Goal: Task Accomplishment & Management: Use online tool/utility

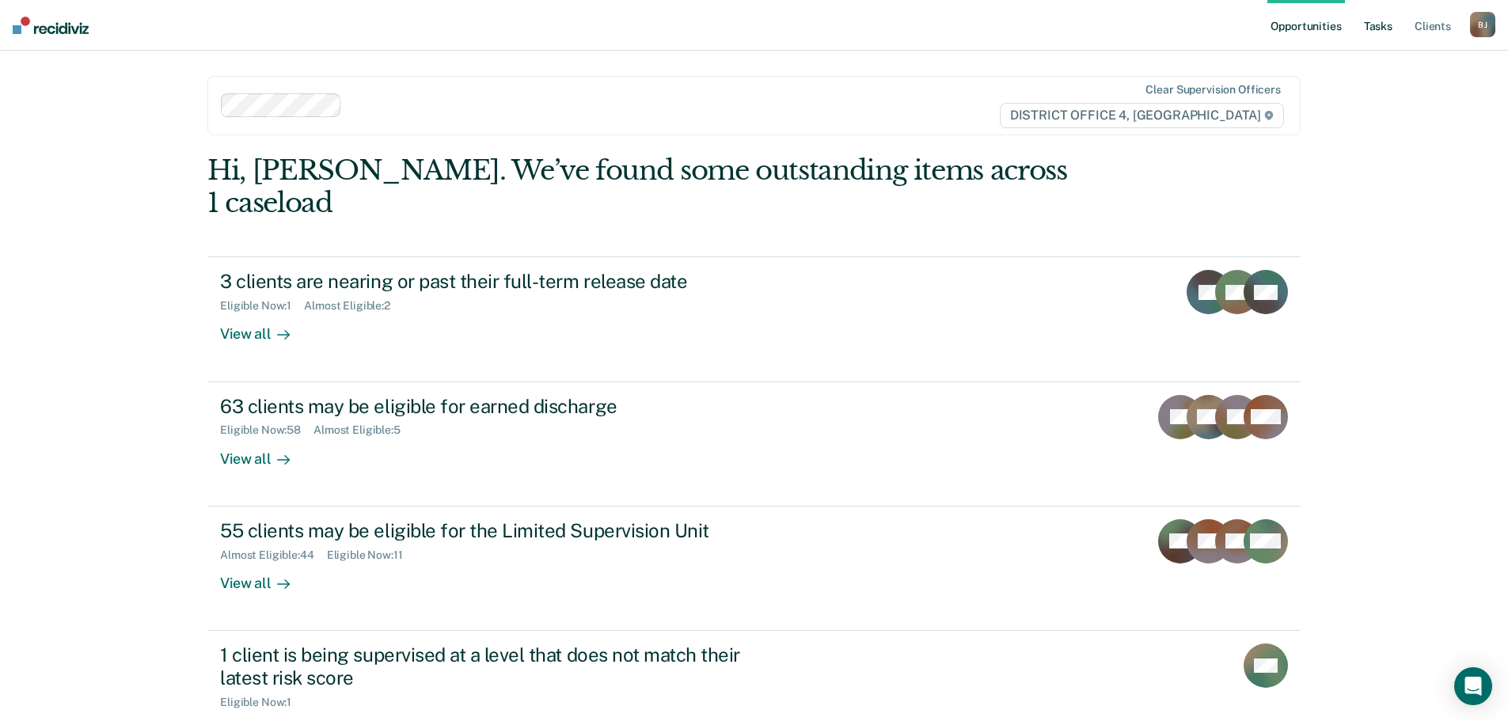
click at [1391, 20] on link "Tasks" at bounding box center [1378, 25] width 35 height 51
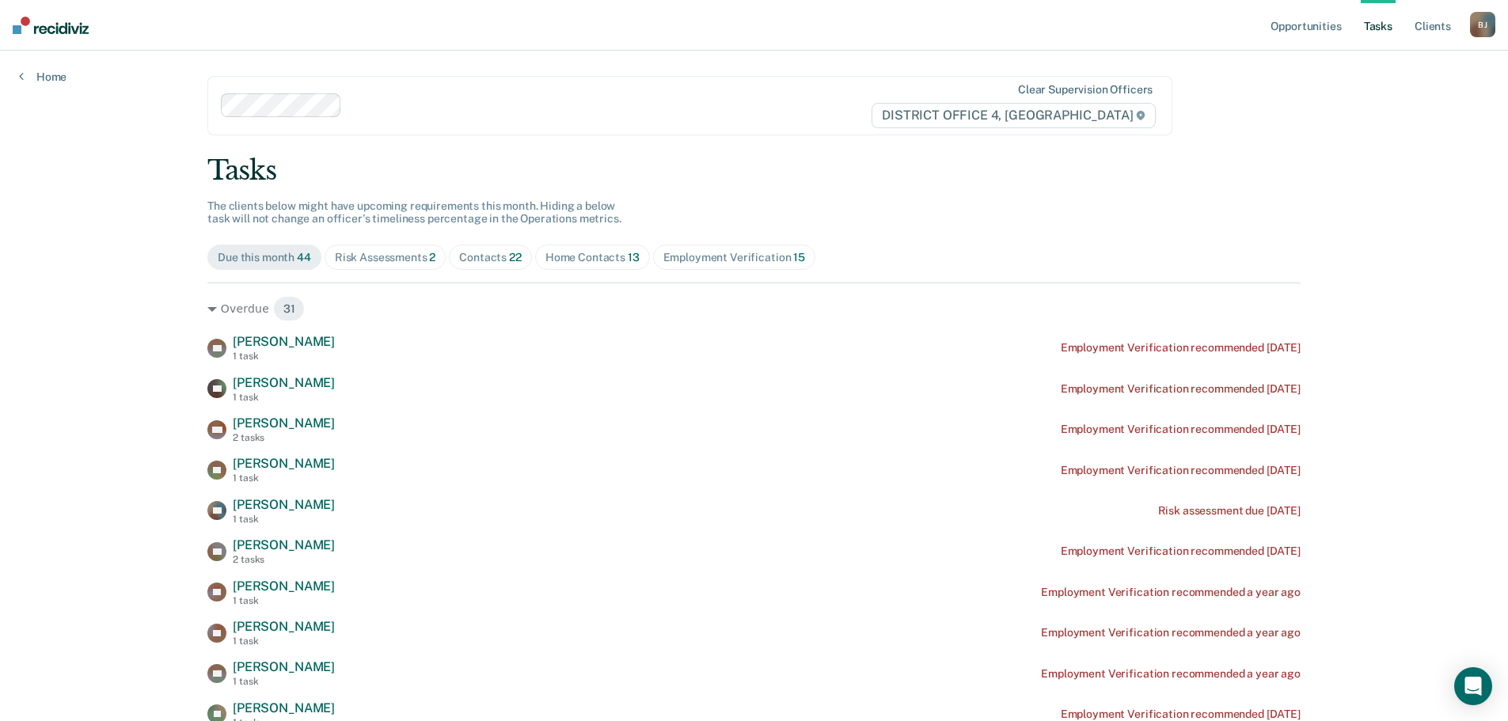
click at [469, 254] on div "Contacts 22" at bounding box center [490, 257] width 63 height 13
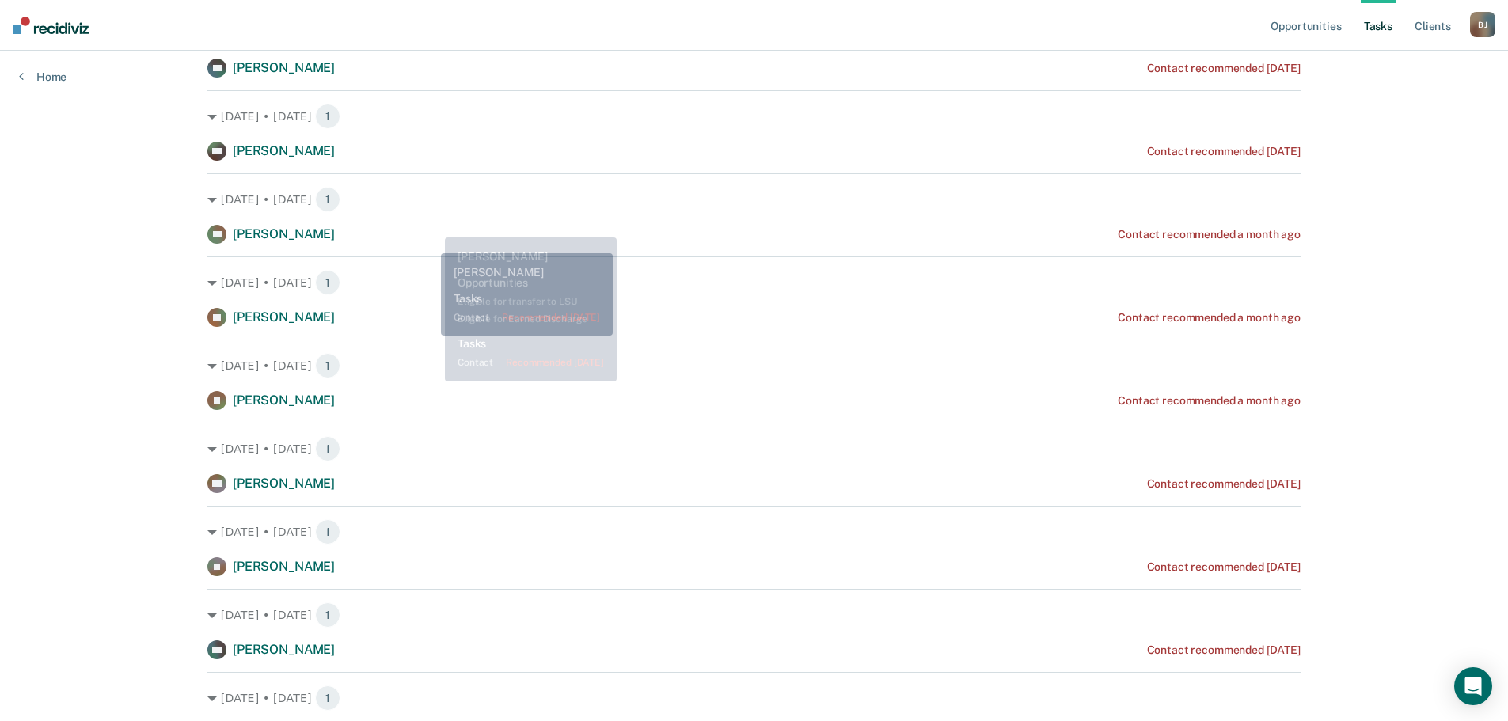
scroll to position [202, 0]
